Goal: Task Accomplishment & Management: Use online tool/utility

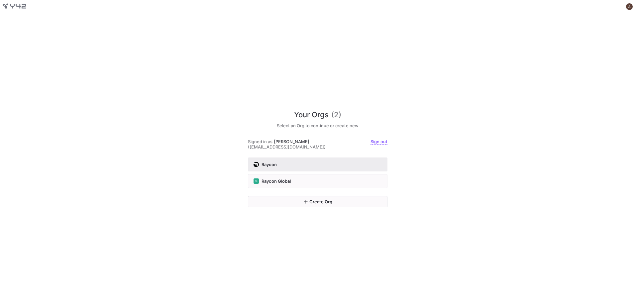
click at [287, 164] on div "Raycon" at bounding box center [317, 164] width 128 height 5
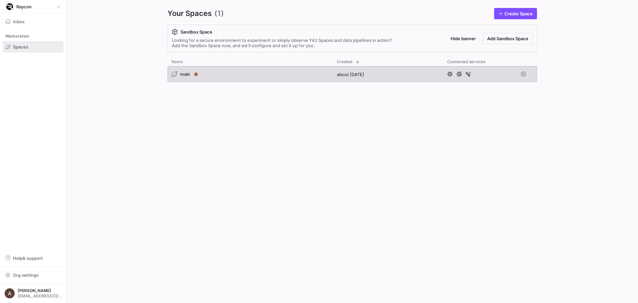
click at [227, 74] on div "main" at bounding box center [249, 74] width 165 height 16
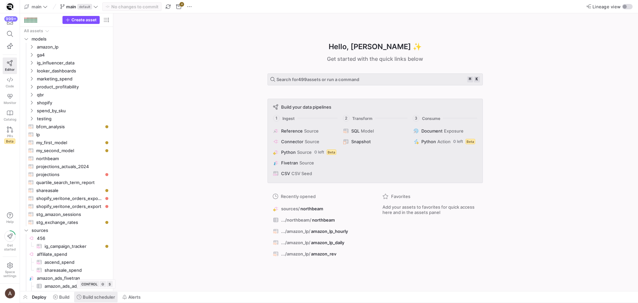
click at [82, 297] on span "Build scheduler" at bounding box center [96, 296] width 38 height 5
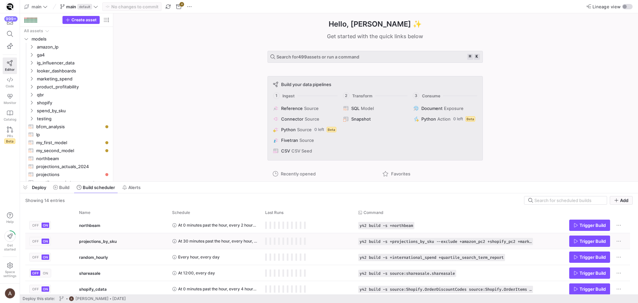
scroll to position [86, 0]
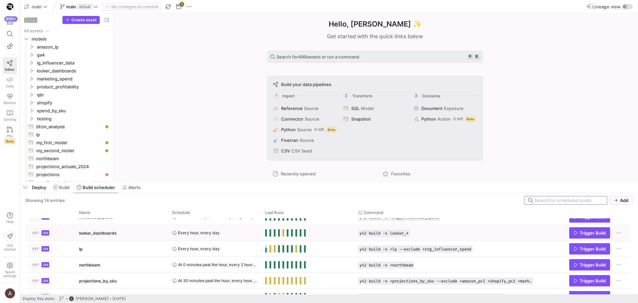
scroll to position [78, 0]
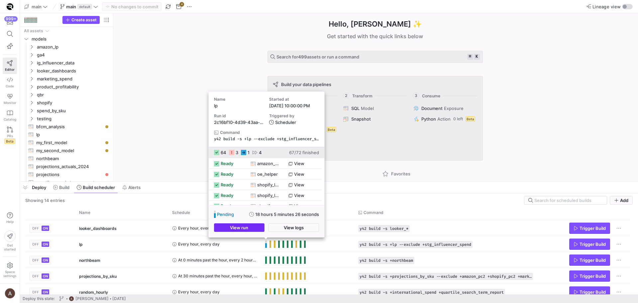
click at [256, 230] on span "button" at bounding box center [239, 227] width 50 height 8
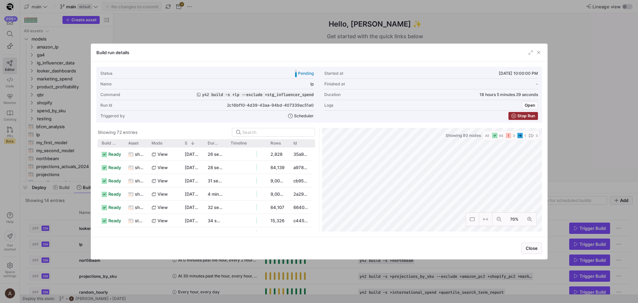
click at [519, 117] on span "Stop Run" at bounding box center [526, 116] width 18 height 5
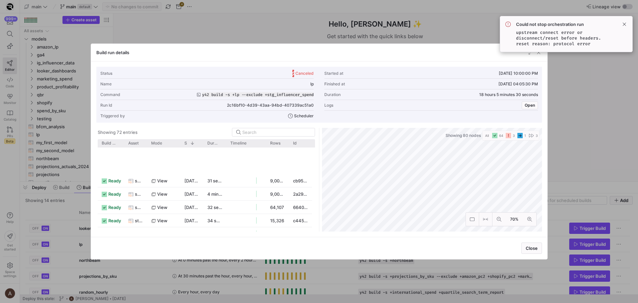
scroll to position [164, 0]
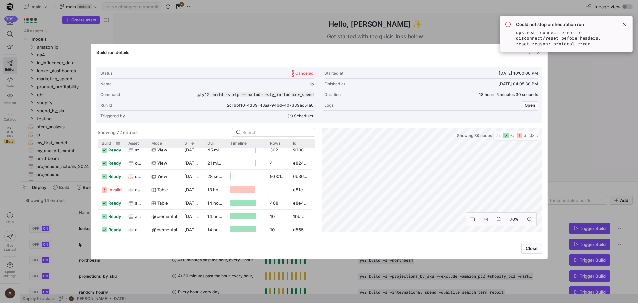
click at [108, 141] on span "Build status" at bounding box center [109, 143] width 14 height 5
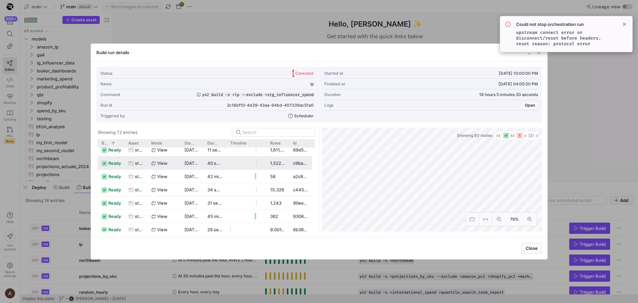
scroll to position [0, 0]
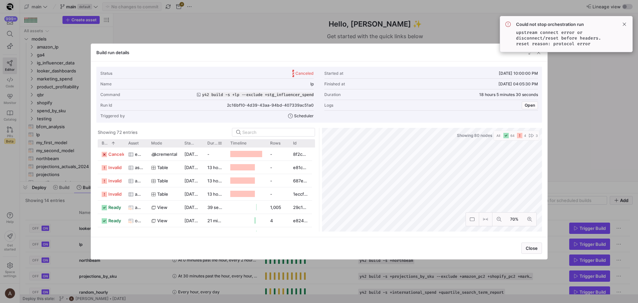
click at [213, 141] on div "Build status 1 Asset Mode Rows" at bounding box center [205, 143] width 214 height 8
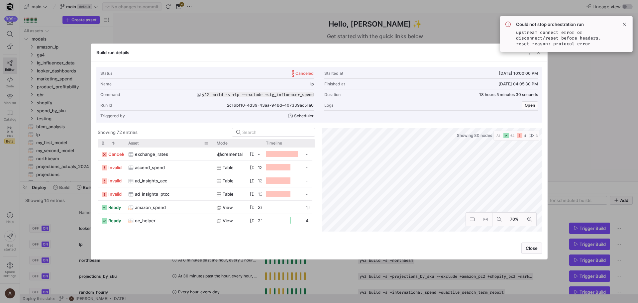
drag, startPoint x: 146, startPoint y: 142, endPoint x: 192, endPoint y: 145, distance: 46.6
click at [211, 144] on div at bounding box center [212, 143] width 3 height 8
click at [124, 165] on div "ascend_spend" at bounding box center [168, 167] width 88 height 13
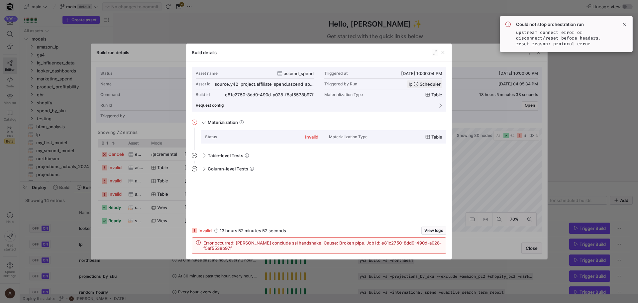
click at [33, 215] on div at bounding box center [319, 151] width 638 height 303
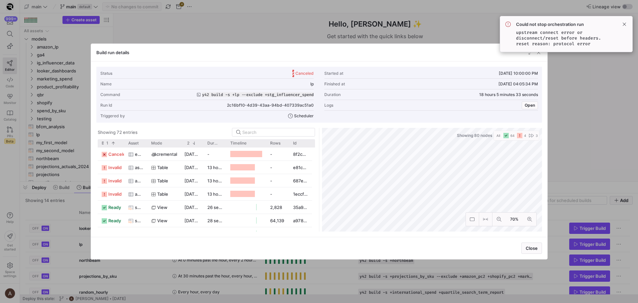
click at [42, 212] on div at bounding box center [319, 151] width 638 height 303
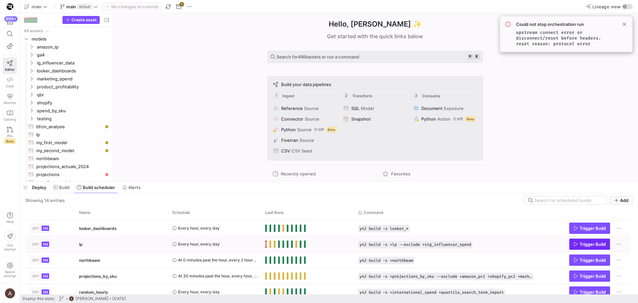
click at [578, 244] on span "Trigger Build" at bounding box center [589, 243] width 32 height 5
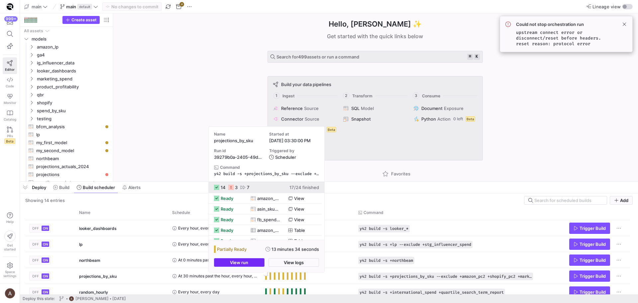
click at [259, 265] on span "button" at bounding box center [239, 262] width 50 height 8
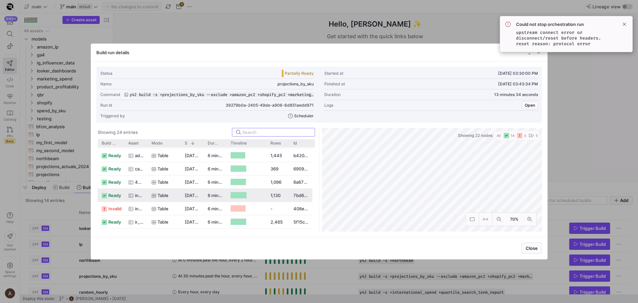
scroll to position [158, 0]
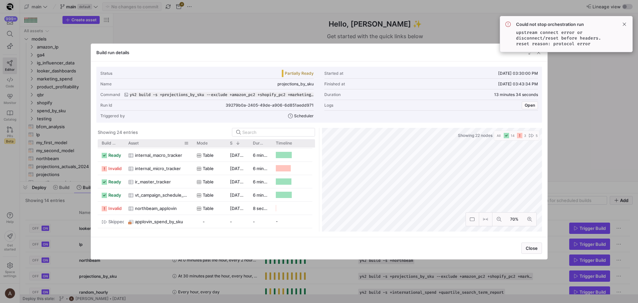
drag, startPoint x: 147, startPoint y: 143, endPoint x: 192, endPoint y: 144, distance: 45.2
click at [192, 144] on div at bounding box center [192, 143] width 3 height 8
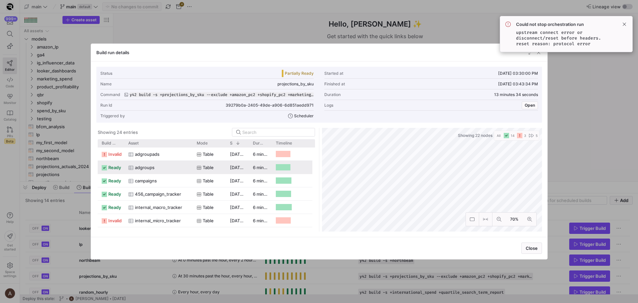
scroll to position [102, 0]
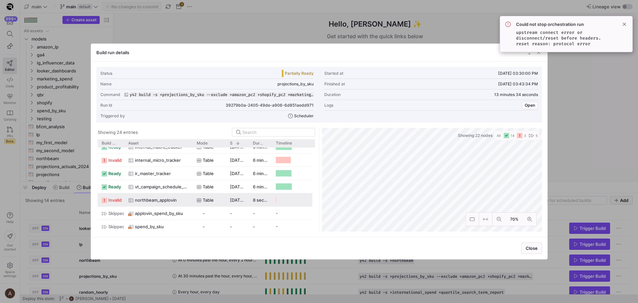
click at [135, 197] on span "northbeam_applovin" at bounding box center [156, 200] width 42 height 13
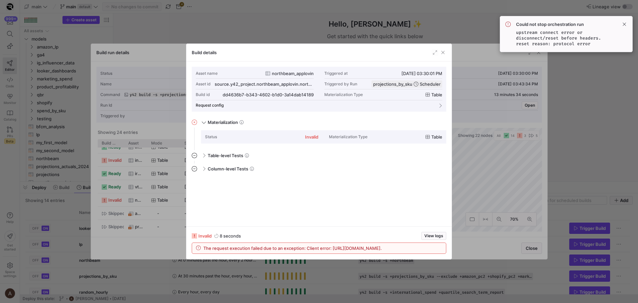
click at [123, 174] on div at bounding box center [319, 151] width 638 height 303
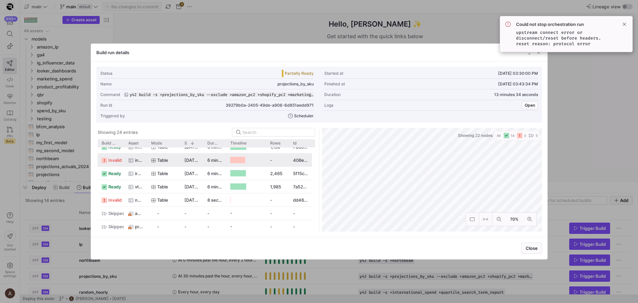
click at [114, 163] on span "invalid" at bounding box center [114, 160] width 13 height 13
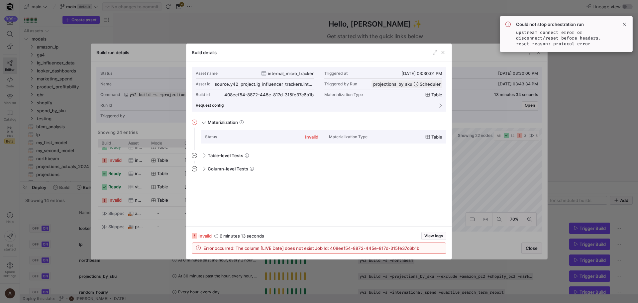
click at [112, 163] on div at bounding box center [319, 151] width 638 height 303
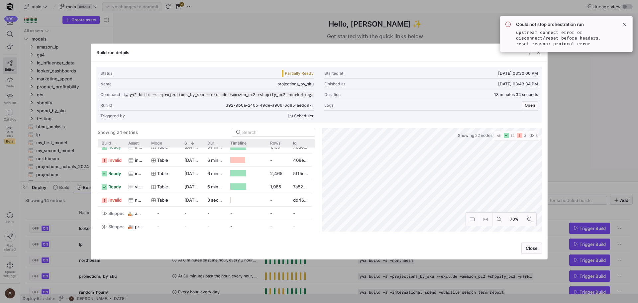
click at [61, 191] on div at bounding box center [319, 151] width 638 height 303
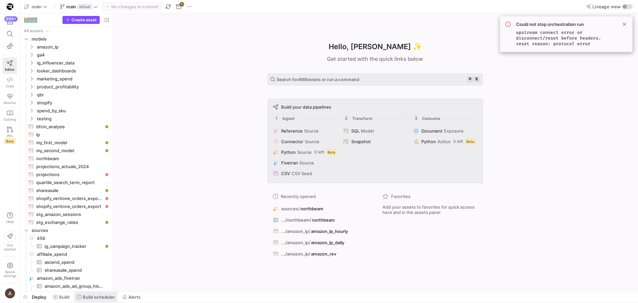
click at [101, 296] on span "Build scheduler" at bounding box center [99, 296] width 32 height 5
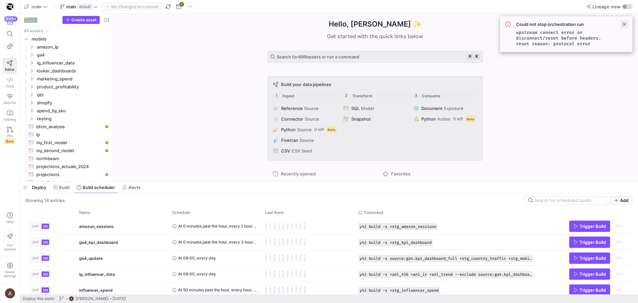
click at [623, 23] on span at bounding box center [624, 24] width 8 height 8
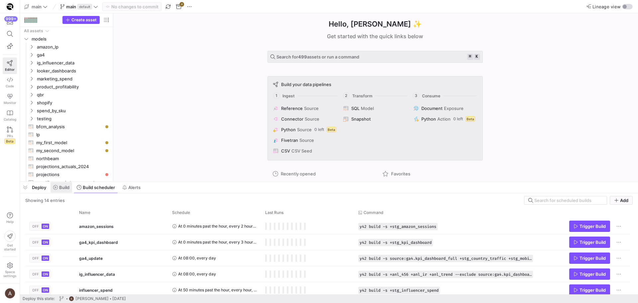
click at [69, 190] on span "Build" at bounding box center [64, 187] width 10 height 5
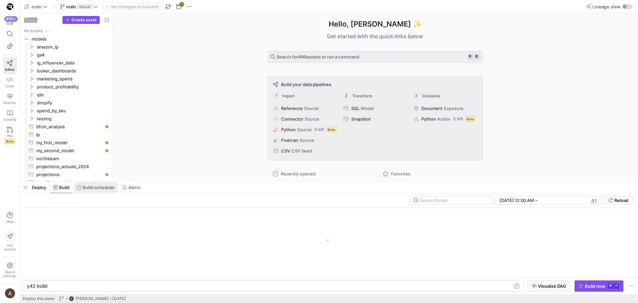
click at [87, 189] on span "Build scheduler" at bounding box center [99, 187] width 32 height 5
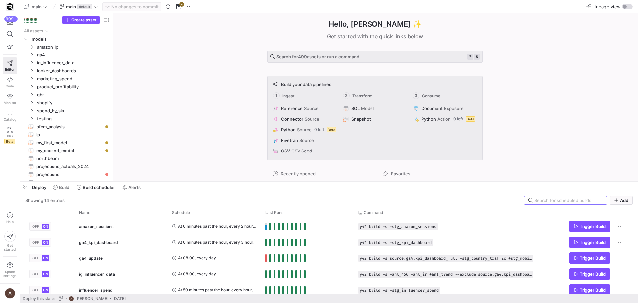
click at [201, 71] on div "Hello, Andrew ✨ Get started with the quick links below Search for 499 assets or…" at bounding box center [375, 97] width 518 height 168
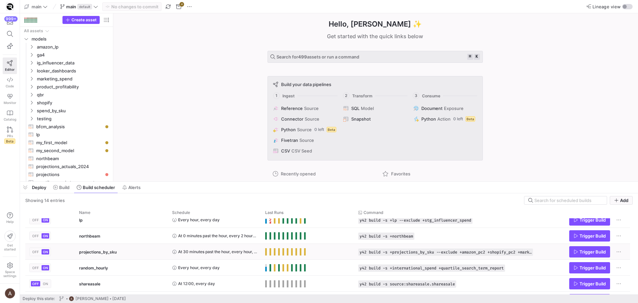
scroll to position [105, 0]
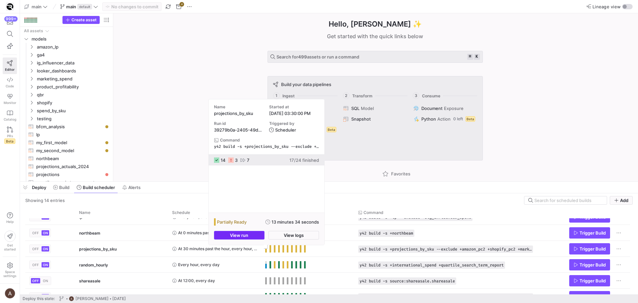
click at [258, 235] on span "button" at bounding box center [239, 235] width 50 height 8
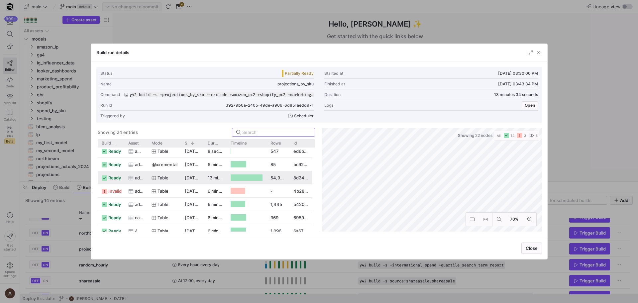
scroll to position [94, 0]
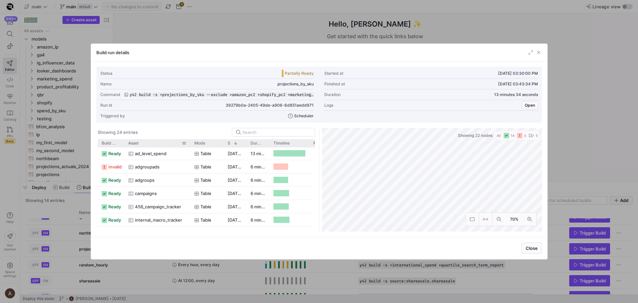
drag, startPoint x: 147, startPoint y: 143, endPoint x: 190, endPoint y: 145, distance: 42.9
click at [190, 145] on div at bounding box center [190, 143] width 3 height 8
click at [159, 168] on span "adgroupads" at bounding box center [147, 166] width 25 height 13
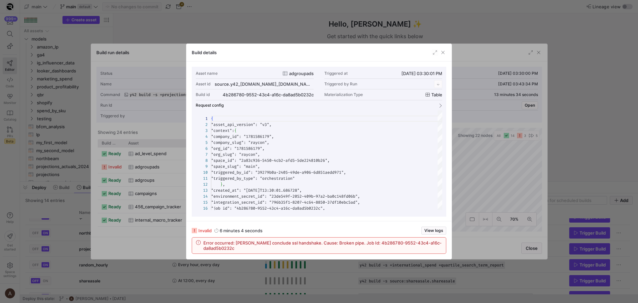
click at [156, 168] on div at bounding box center [319, 151] width 638 height 303
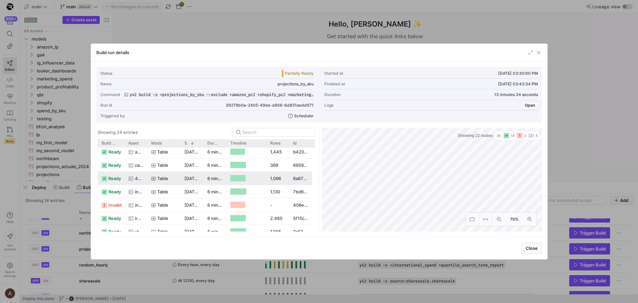
scroll to position [123, 0]
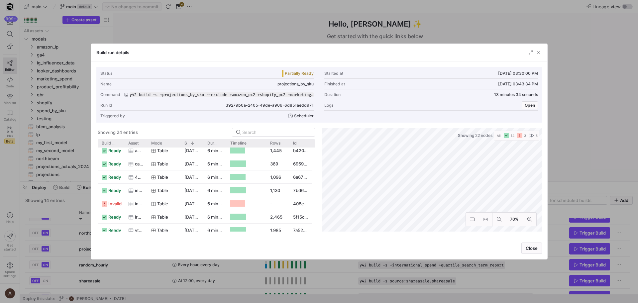
click at [118, 204] on mat-tooltip-component "source.y42_project.ig_influencer_trackers.internal_macro_tracker" at bounding box center [135, 208] width 66 height 17
click at [151, 203] on icon "Press SPACE to select this row." at bounding box center [153, 204] width 5 height 5
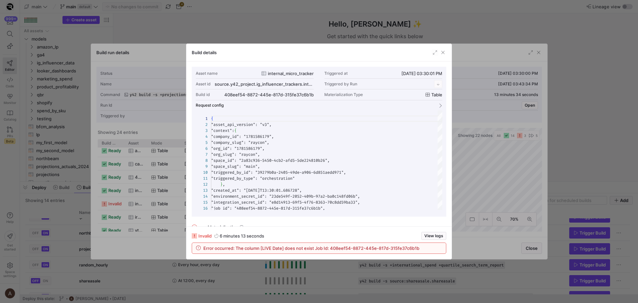
scroll to position [60, 0]
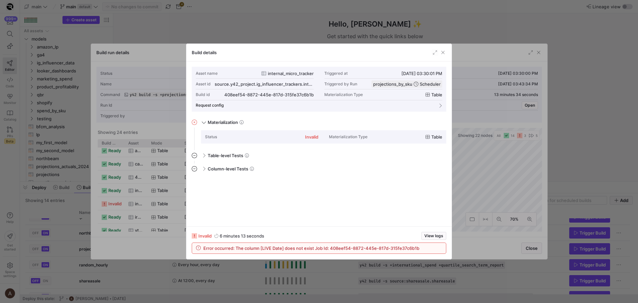
click at [150, 203] on div at bounding box center [319, 151] width 638 height 303
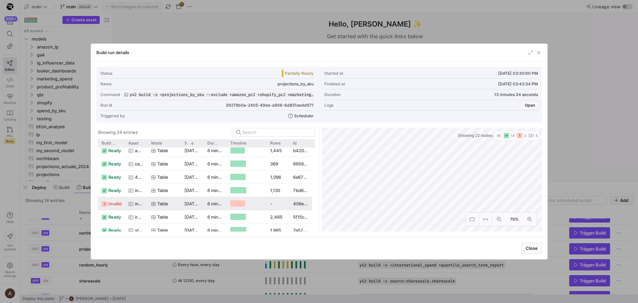
click at [113, 208] on span "invalid" at bounding box center [114, 203] width 13 height 13
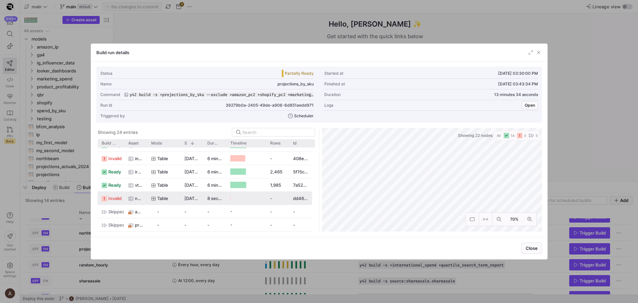
click at [133, 201] on div "northbeam_applovin" at bounding box center [135, 198] width 15 height 13
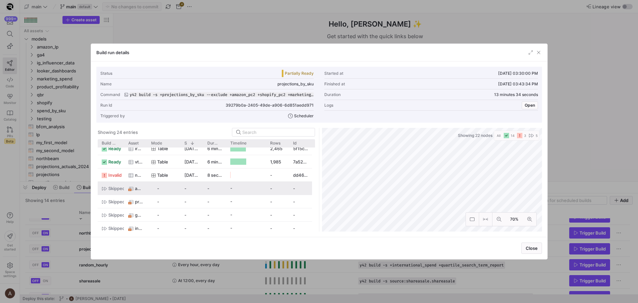
scroll to position [169, 0]
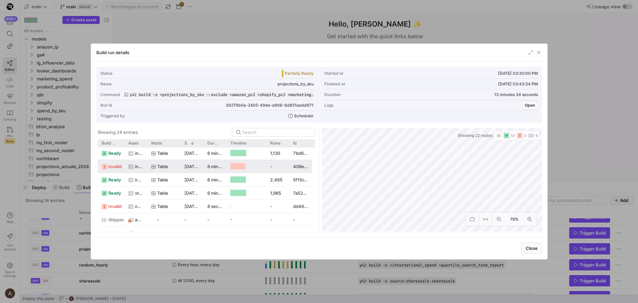
click at [145, 166] on div "internal_micro_tracker" at bounding box center [135, 166] width 23 height 13
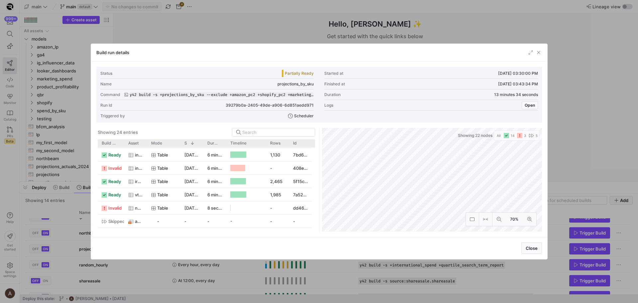
scroll to position [164, 0]
